Goal: Check status: Check status

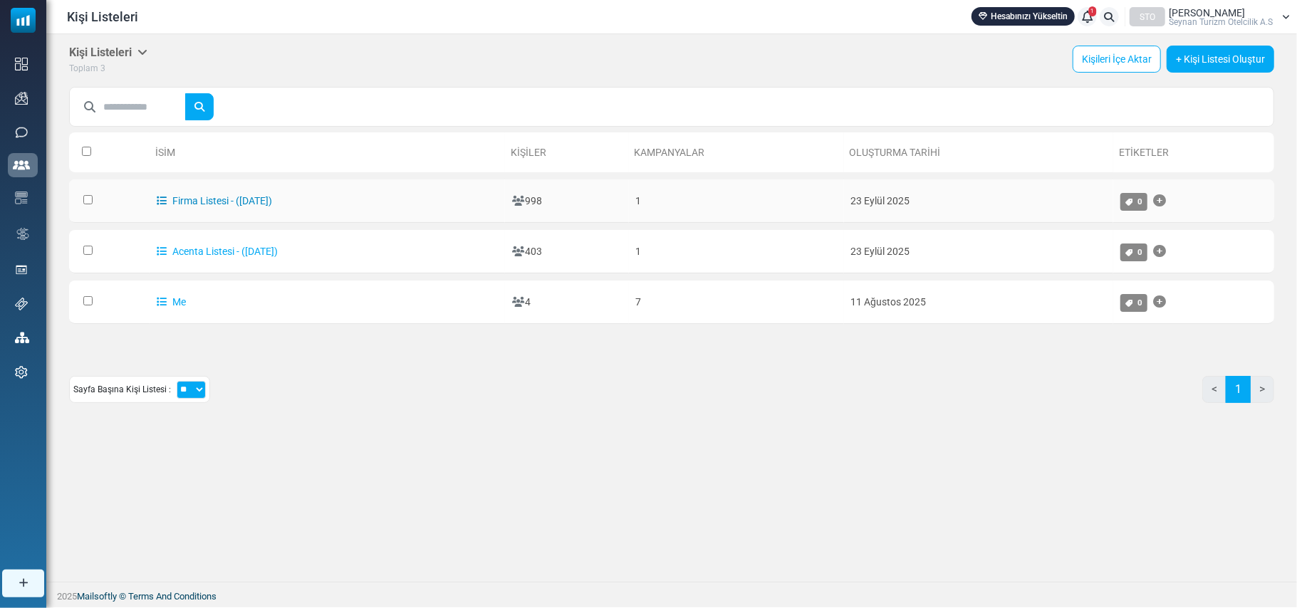
click at [215, 199] on link "Firma Listesi - (9/23/2025)" at bounding box center [214, 200] width 115 height 11
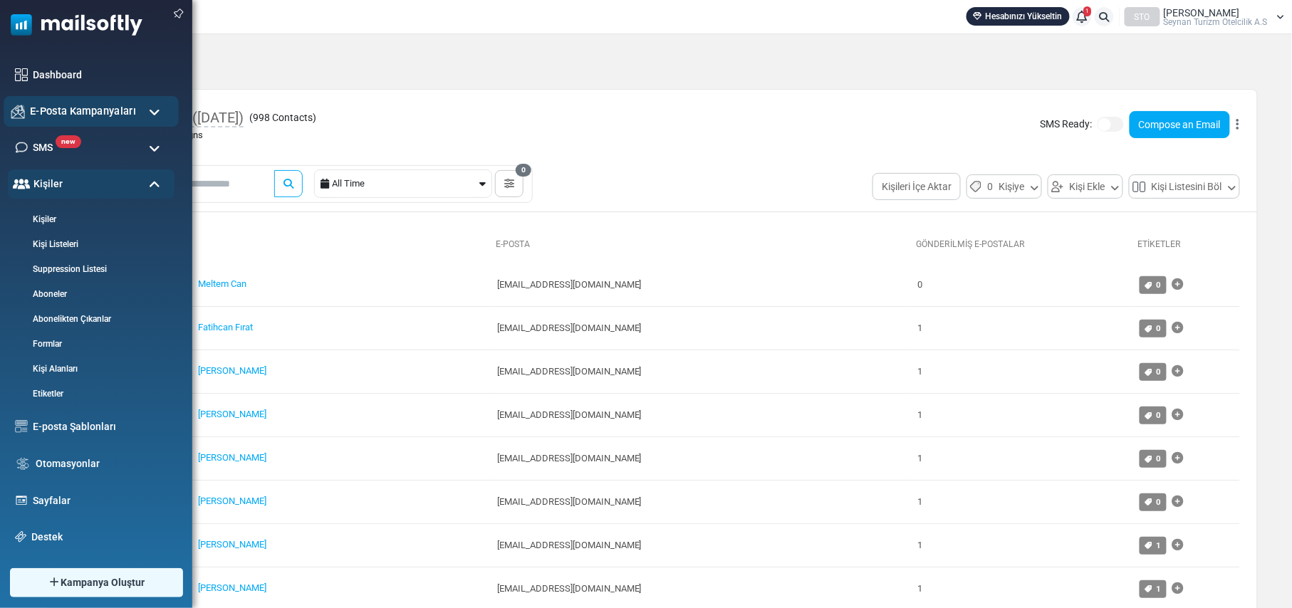
click at [80, 109] on span "E-Posta Kampanyaları" at bounding box center [83, 111] width 106 height 16
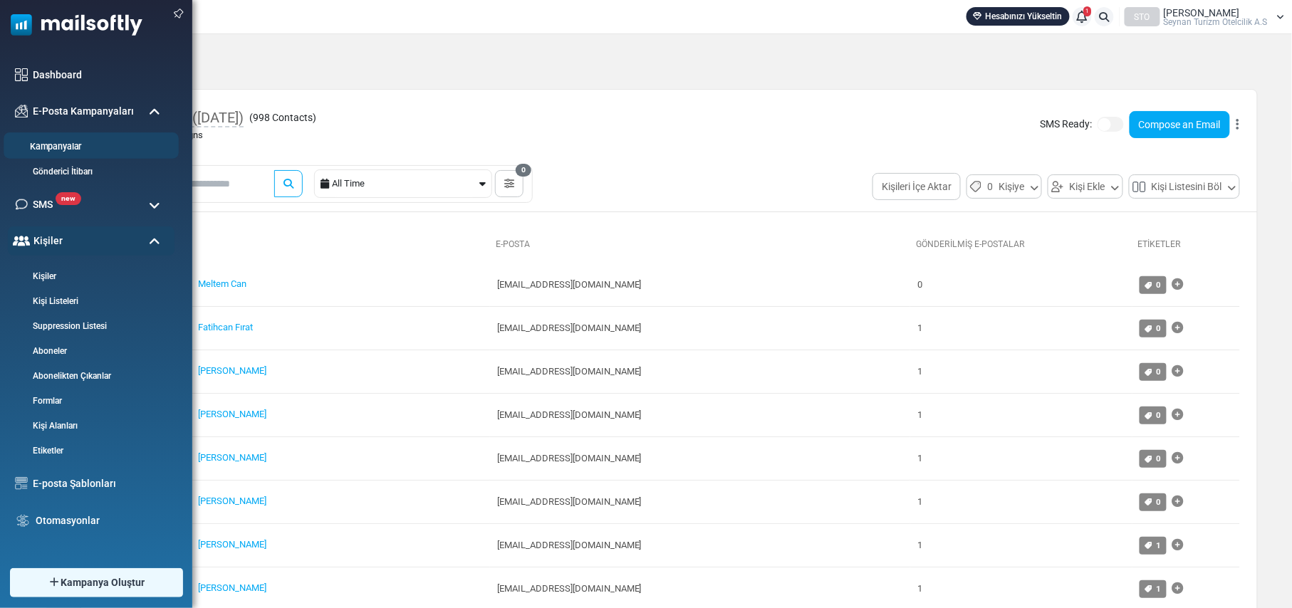
click at [75, 149] on link "Kampanyalar" at bounding box center [89, 147] width 171 height 14
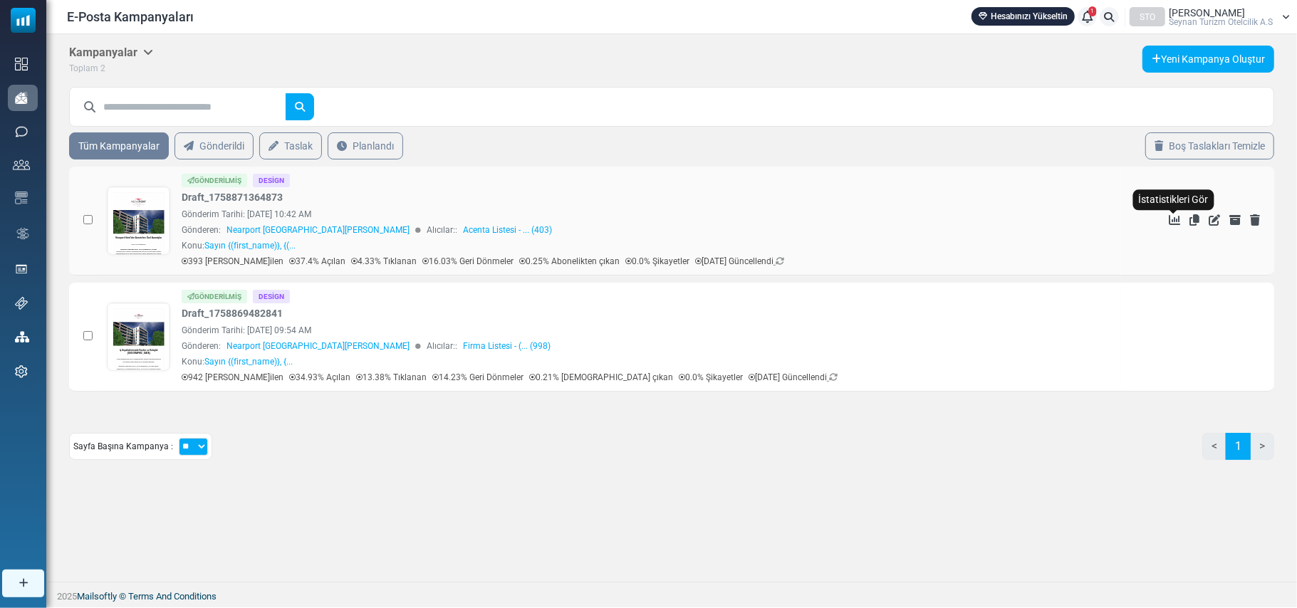
click at [1175, 218] on icon "İstatistikleri Gör" at bounding box center [1174, 219] width 11 height 11
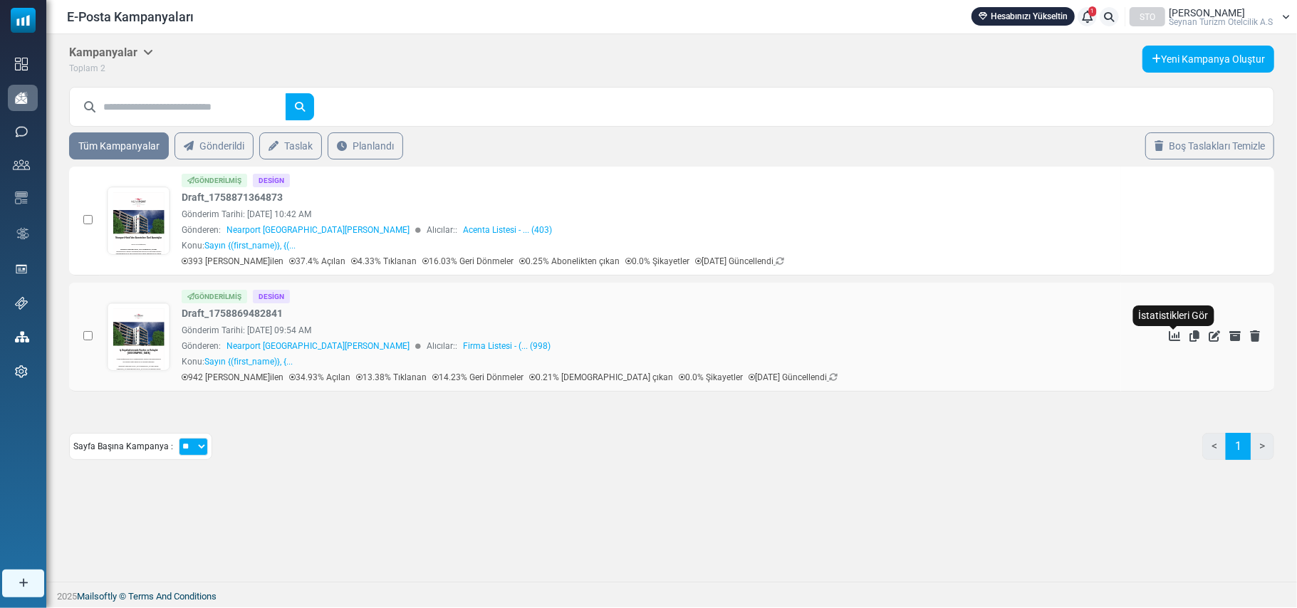
click at [1174, 333] on icon "İstatistikleri Gör" at bounding box center [1174, 335] width 11 height 11
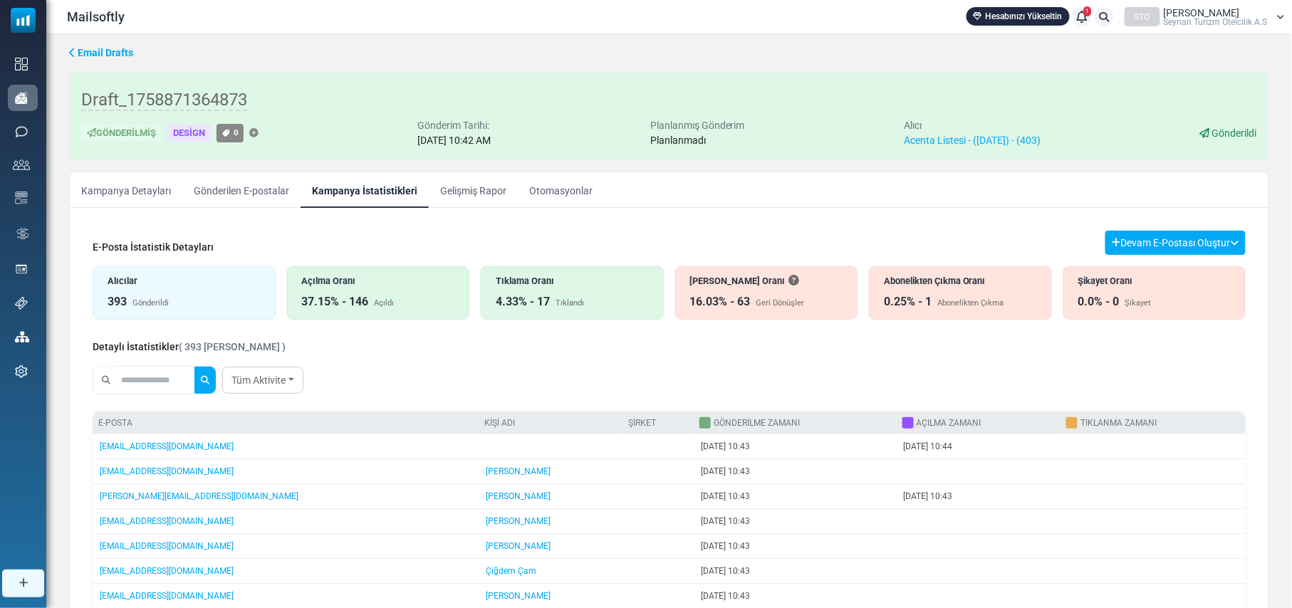
click at [488, 194] on link "Gelişmiş Rapor" at bounding box center [473, 190] width 89 height 36
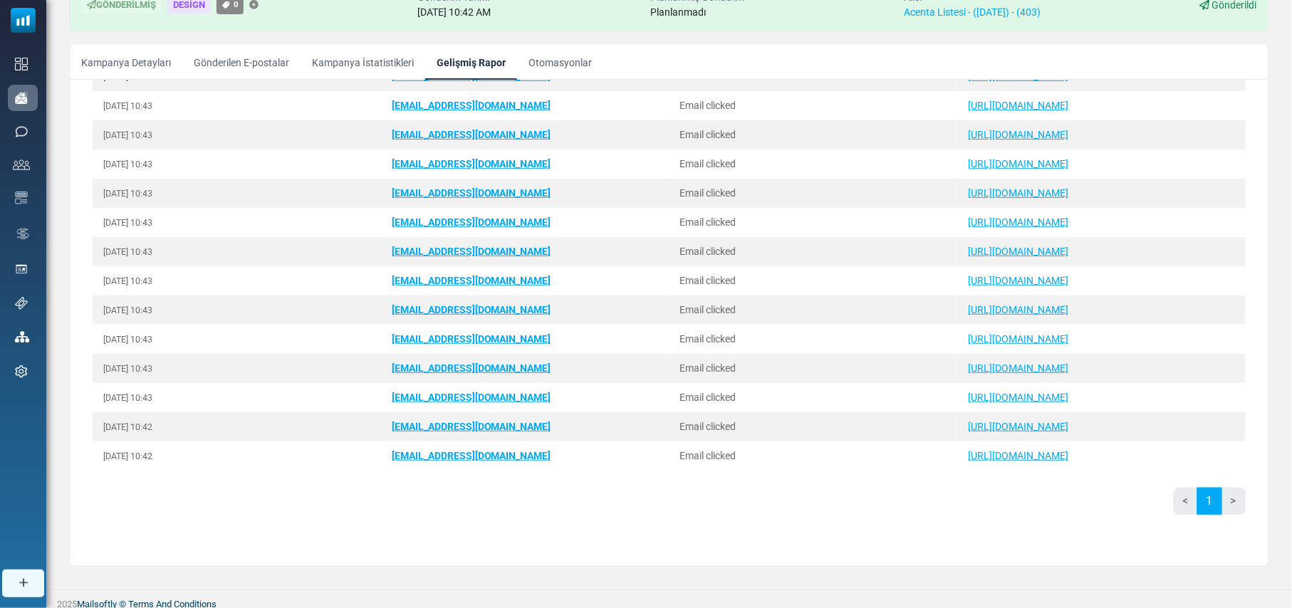
scroll to position [137, 0]
